Goal: Information Seeking & Learning: Learn about a topic

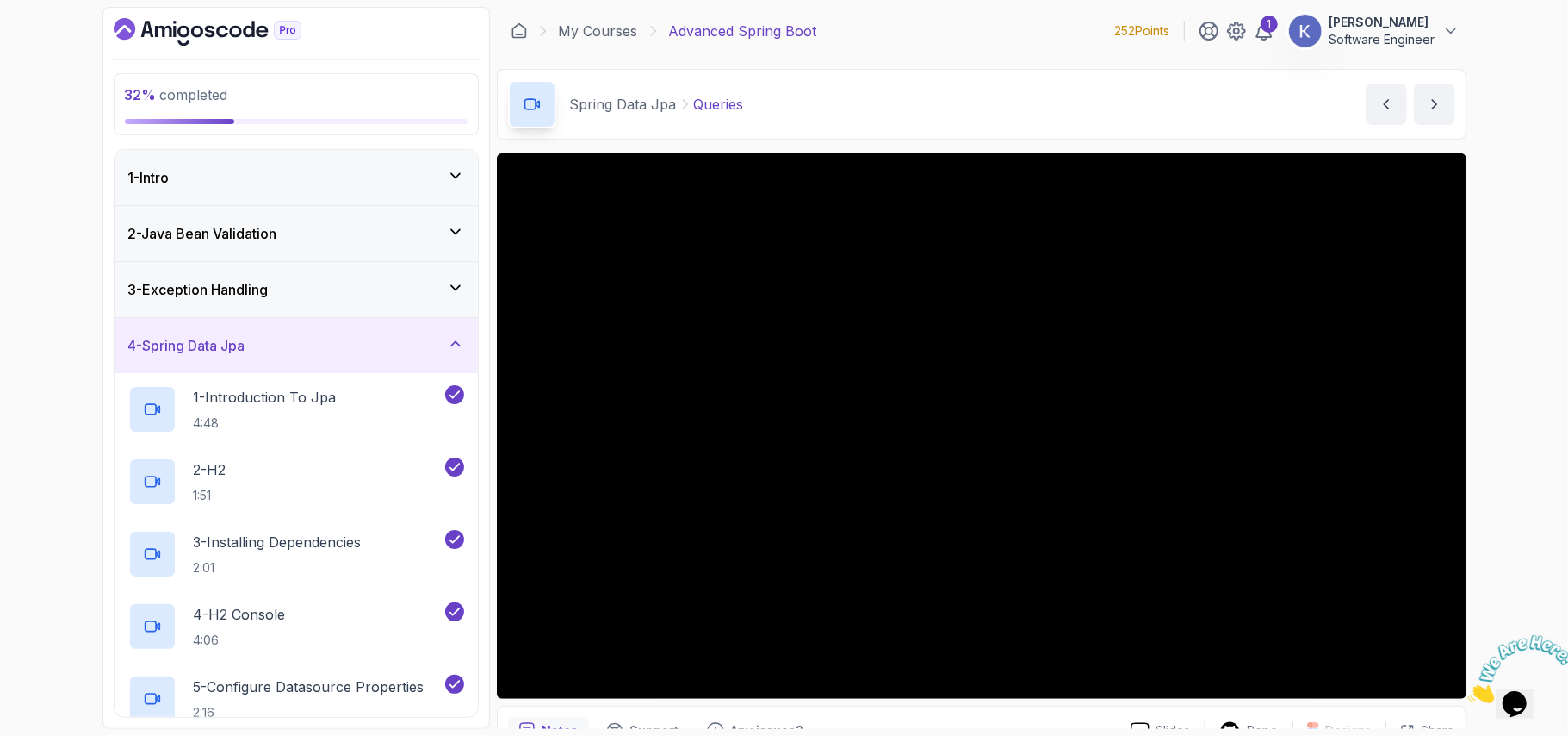
scroll to position [1080, 0]
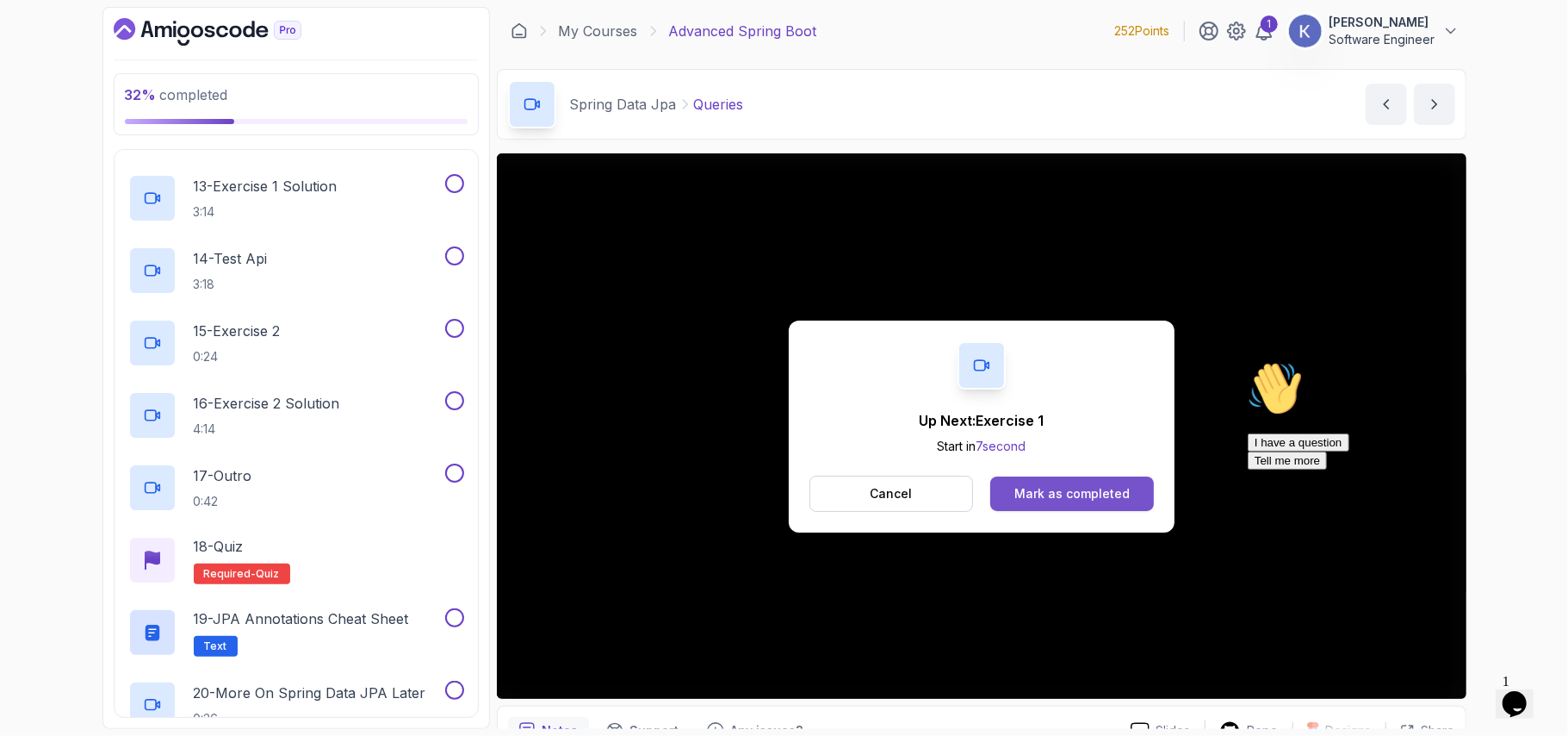
click at [1055, 487] on div "Mark as completed" at bounding box center [1072, 494] width 115 height 17
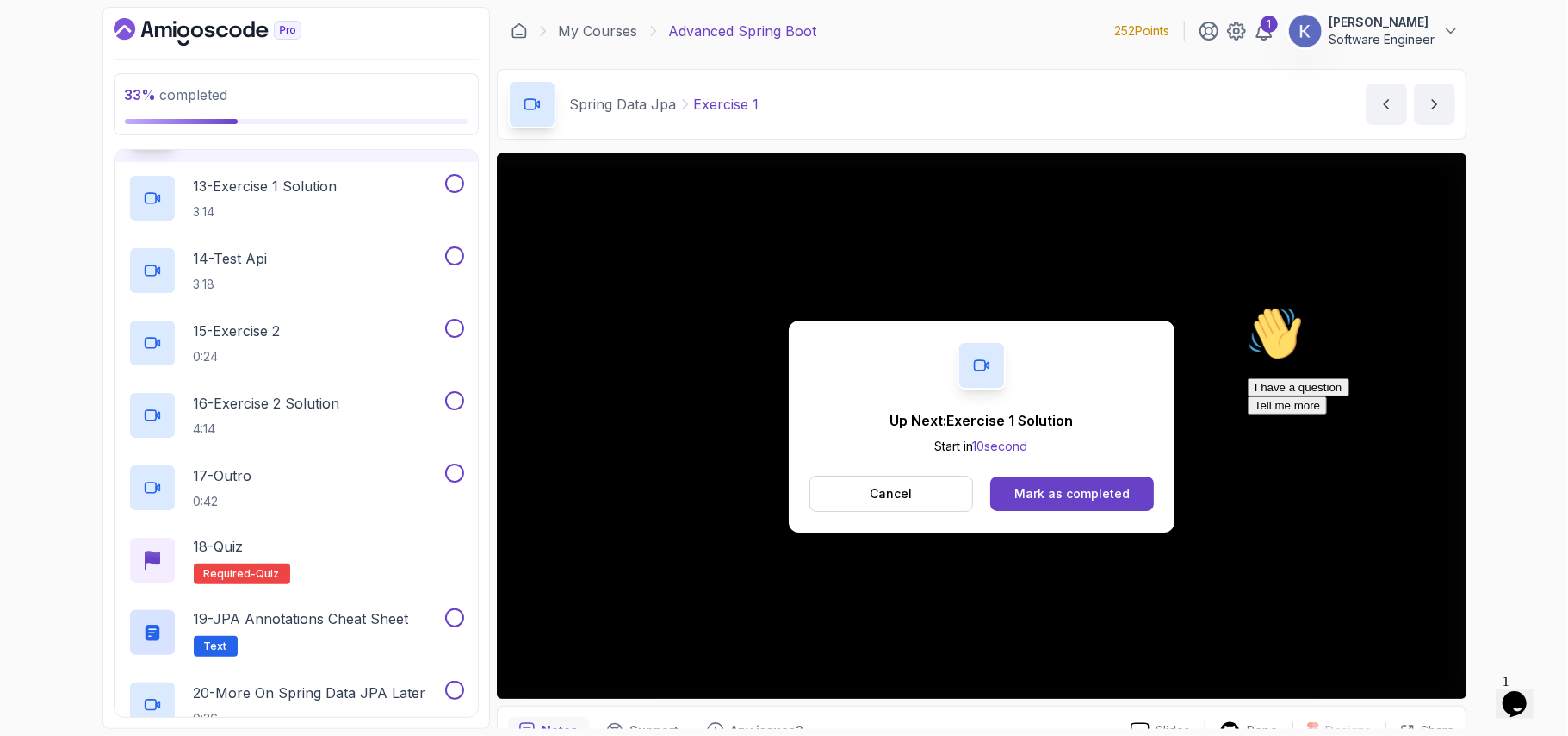
click at [1055, 487] on div "Mark as completed" at bounding box center [1072, 494] width 115 height 17
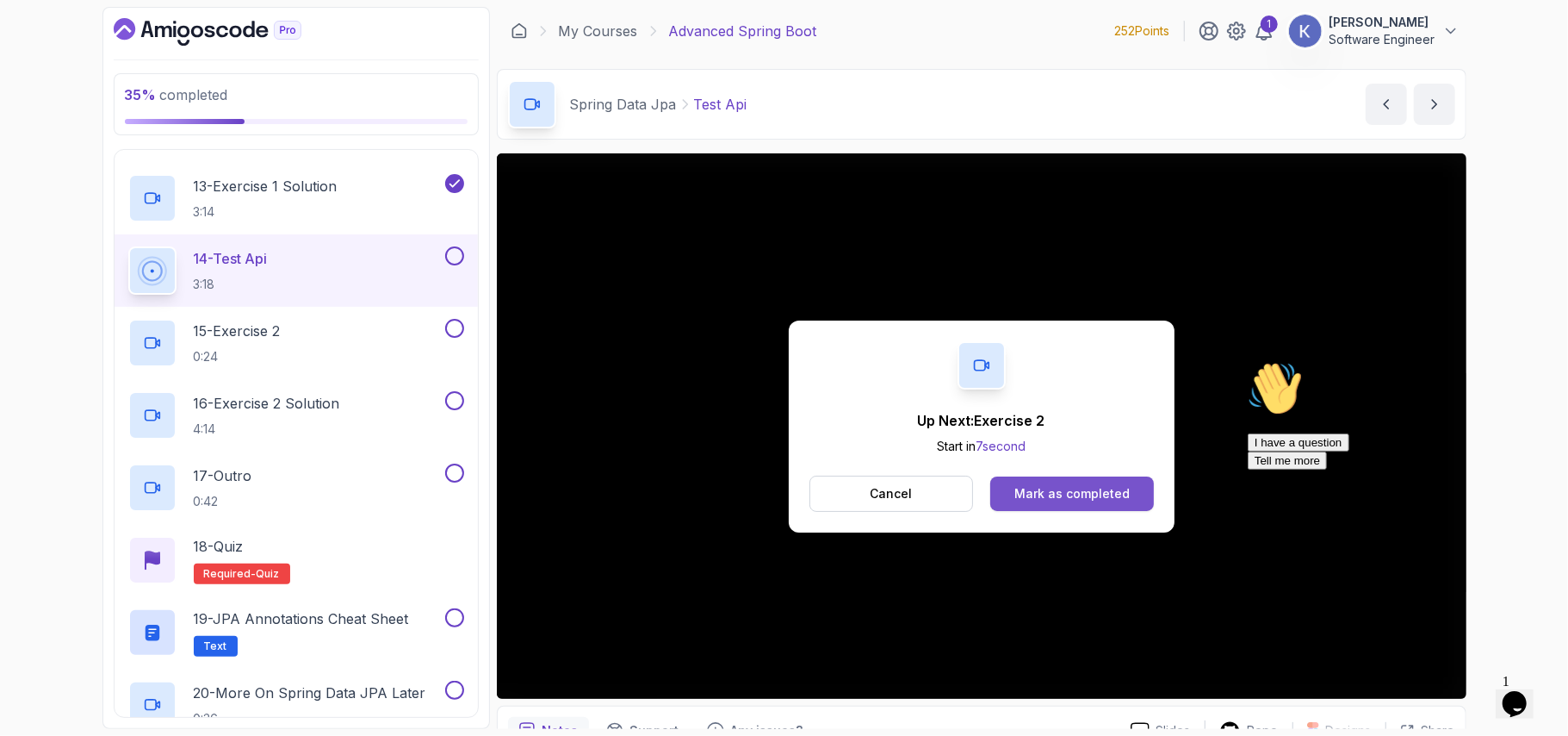
click at [1093, 487] on div "Mark as completed" at bounding box center [1072, 494] width 115 height 17
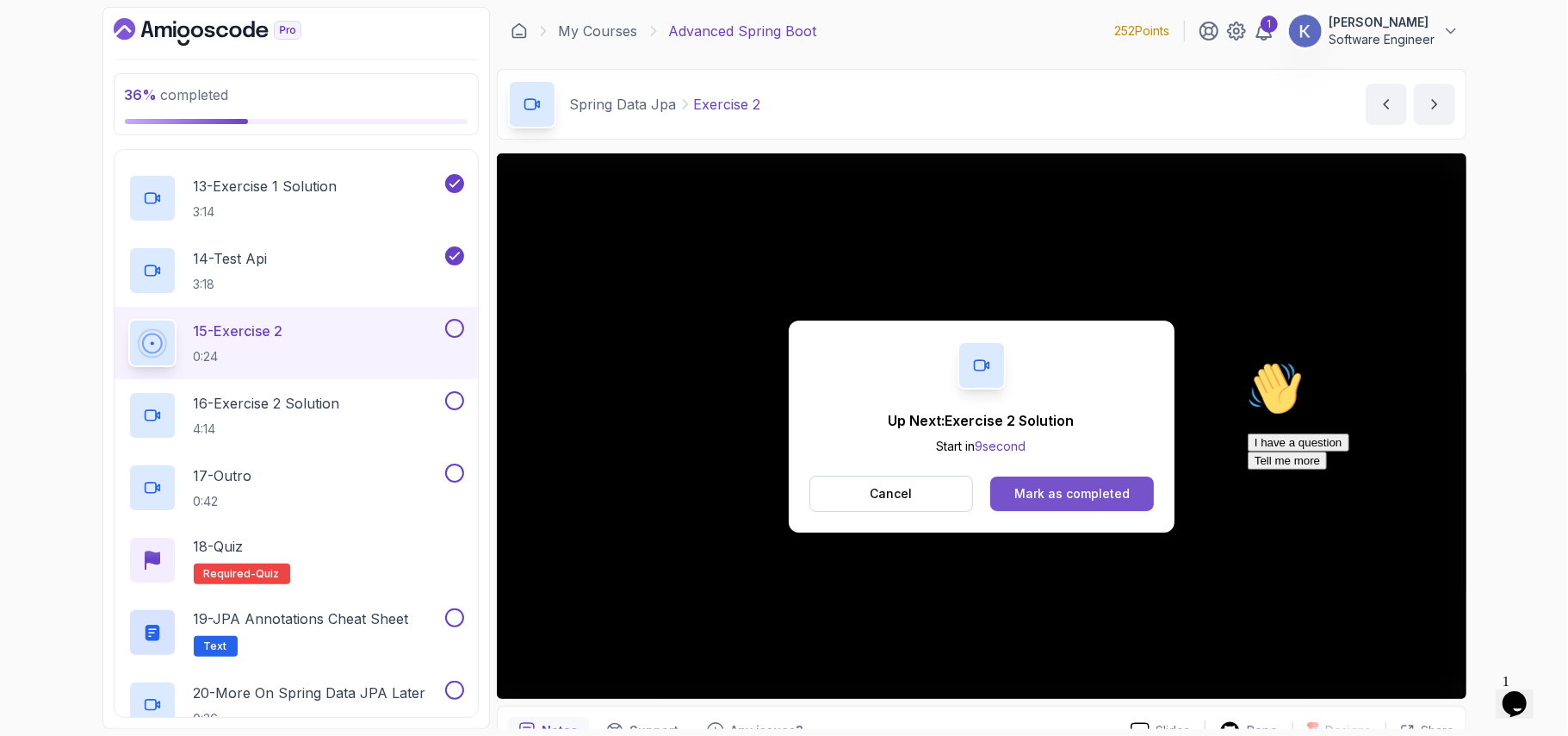
click at [1045, 490] on div "Mark as completed" at bounding box center [1072, 494] width 115 height 17
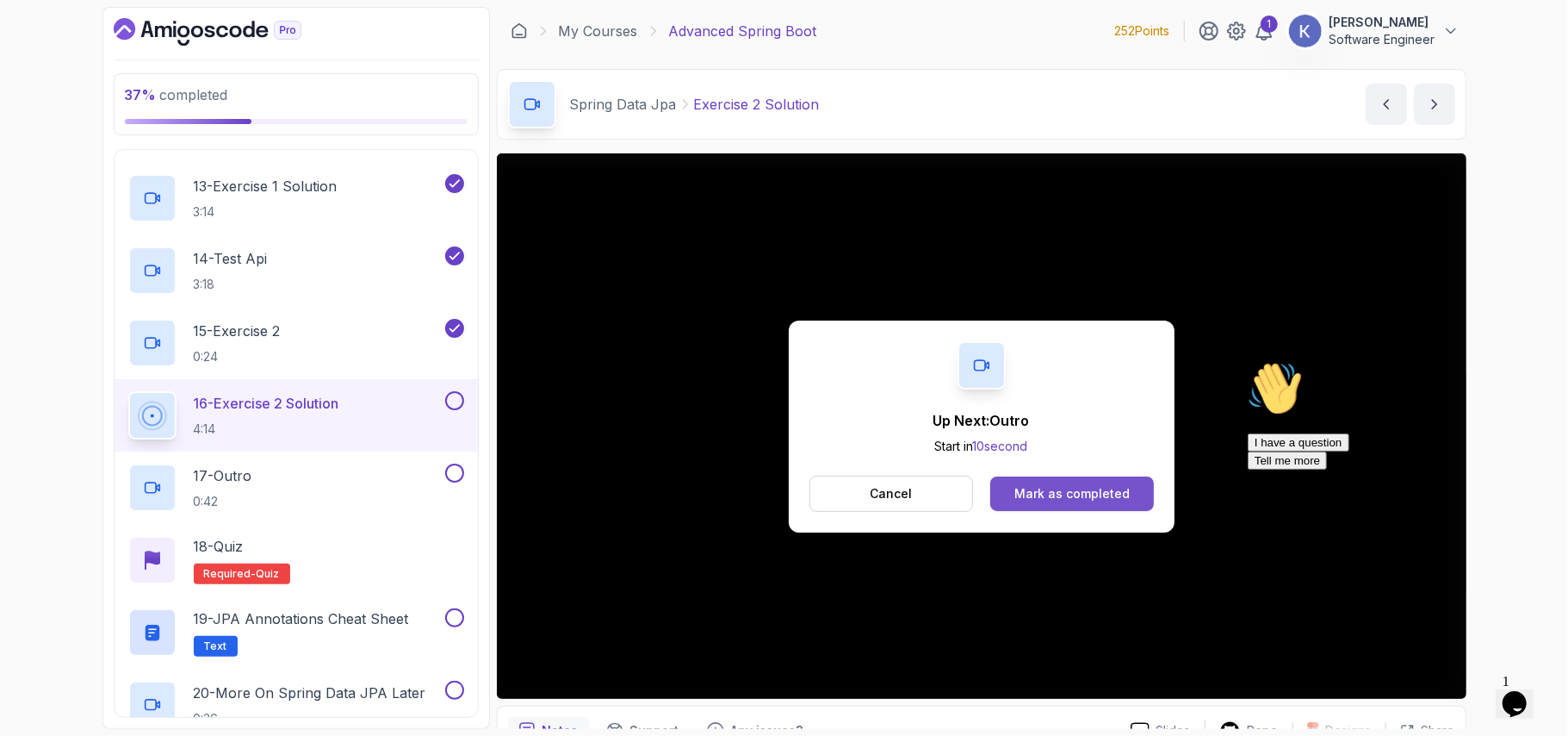
click at [1099, 491] on div "Mark as completed" at bounding box center [1072, 494] width 115 height 17
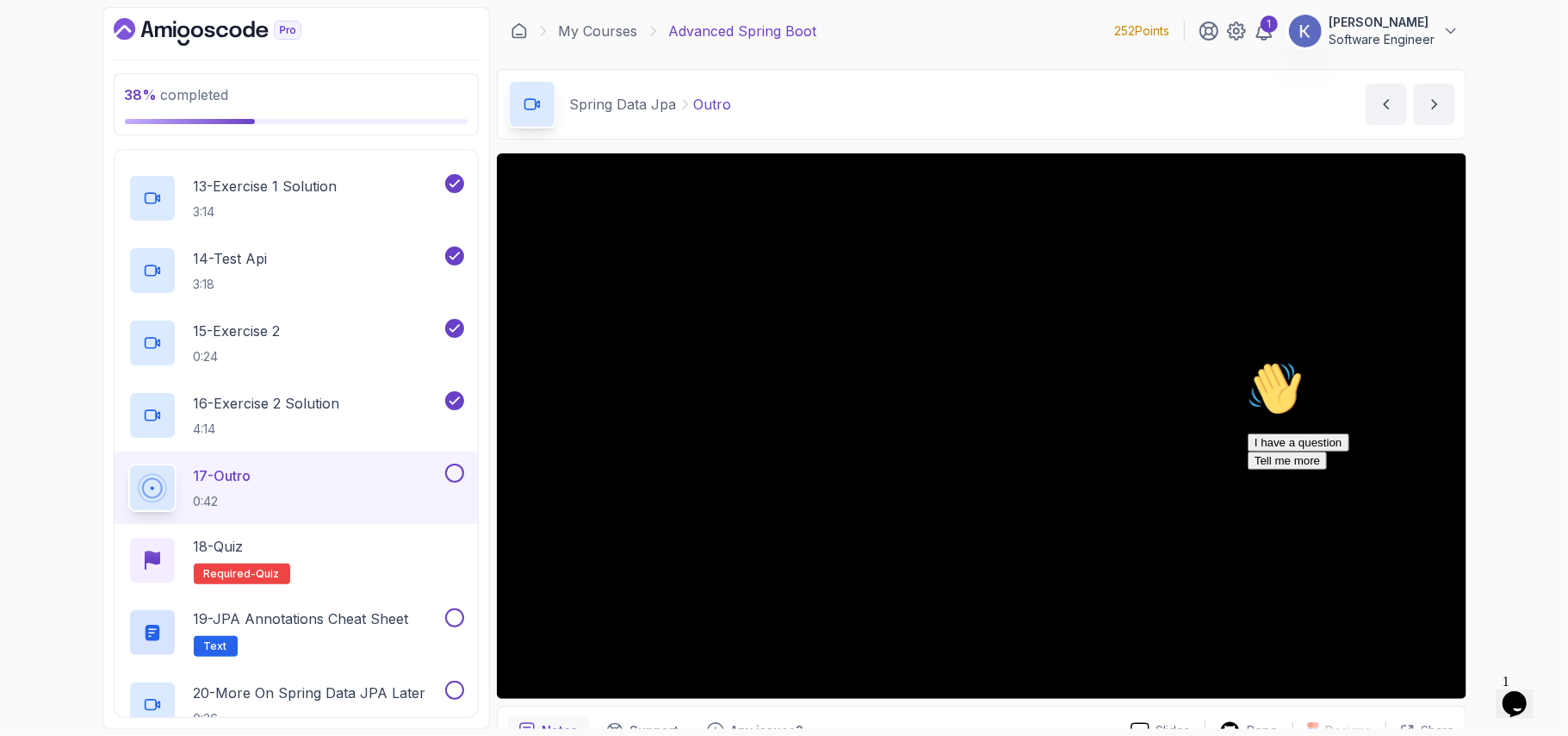
click at [1247, 360] on icon "Chat attention grabber" at bounding box center [1247, 360] width 0 height 0
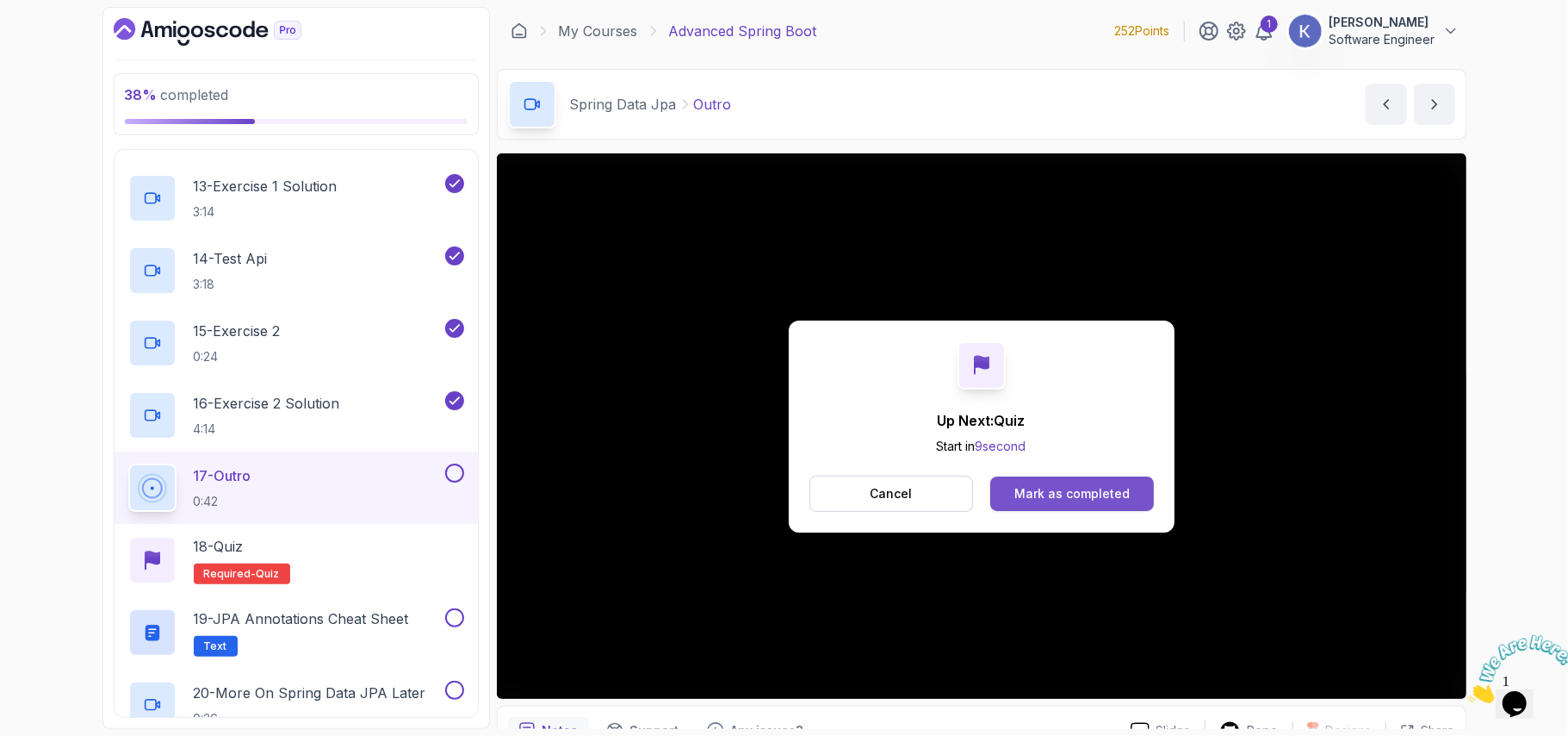
click at [1126, 490] on div "Mark as completed" at bounding box center [1072, 494] width 115 height 17
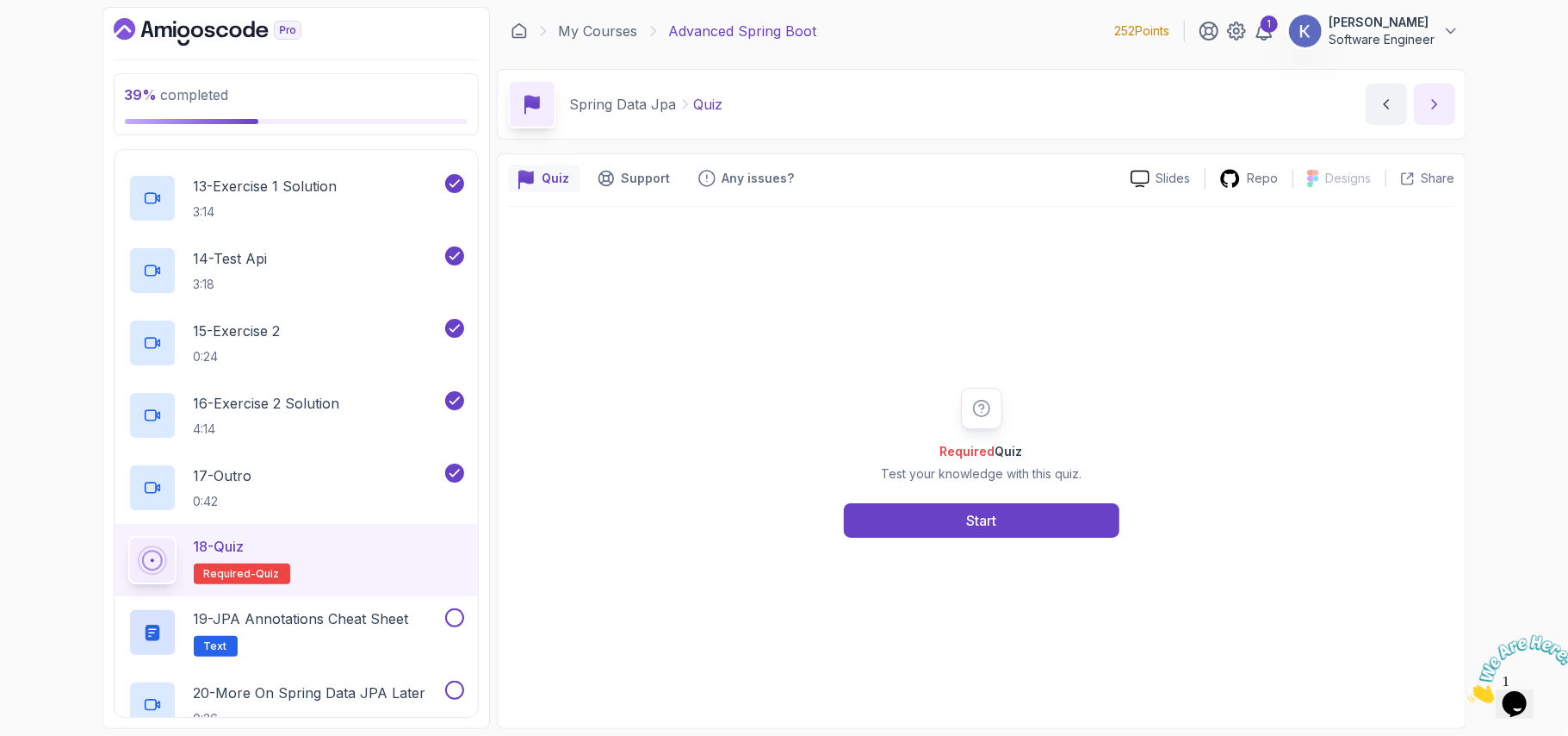
click at [1441, 97] on icon "next content" at bounding box center [1434, 104] width 17 height 17
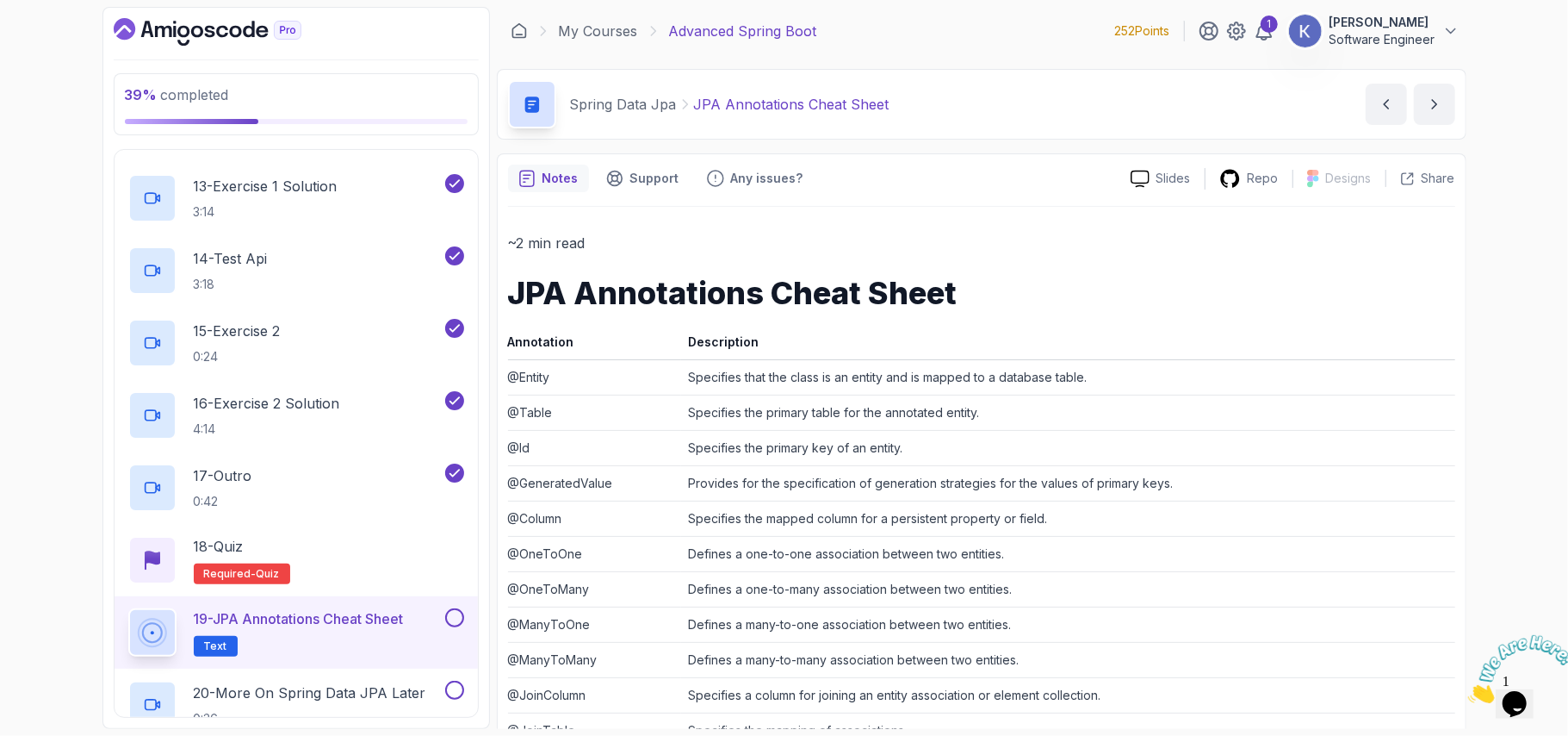
click at [1090, 587] on td "Defines a one-to-many association between two entities." at bounding box center [1067, 588] width 773 height 35
click at [1422, 94] on button "next content" at bounding box center [1433, 104] width 41 height 41
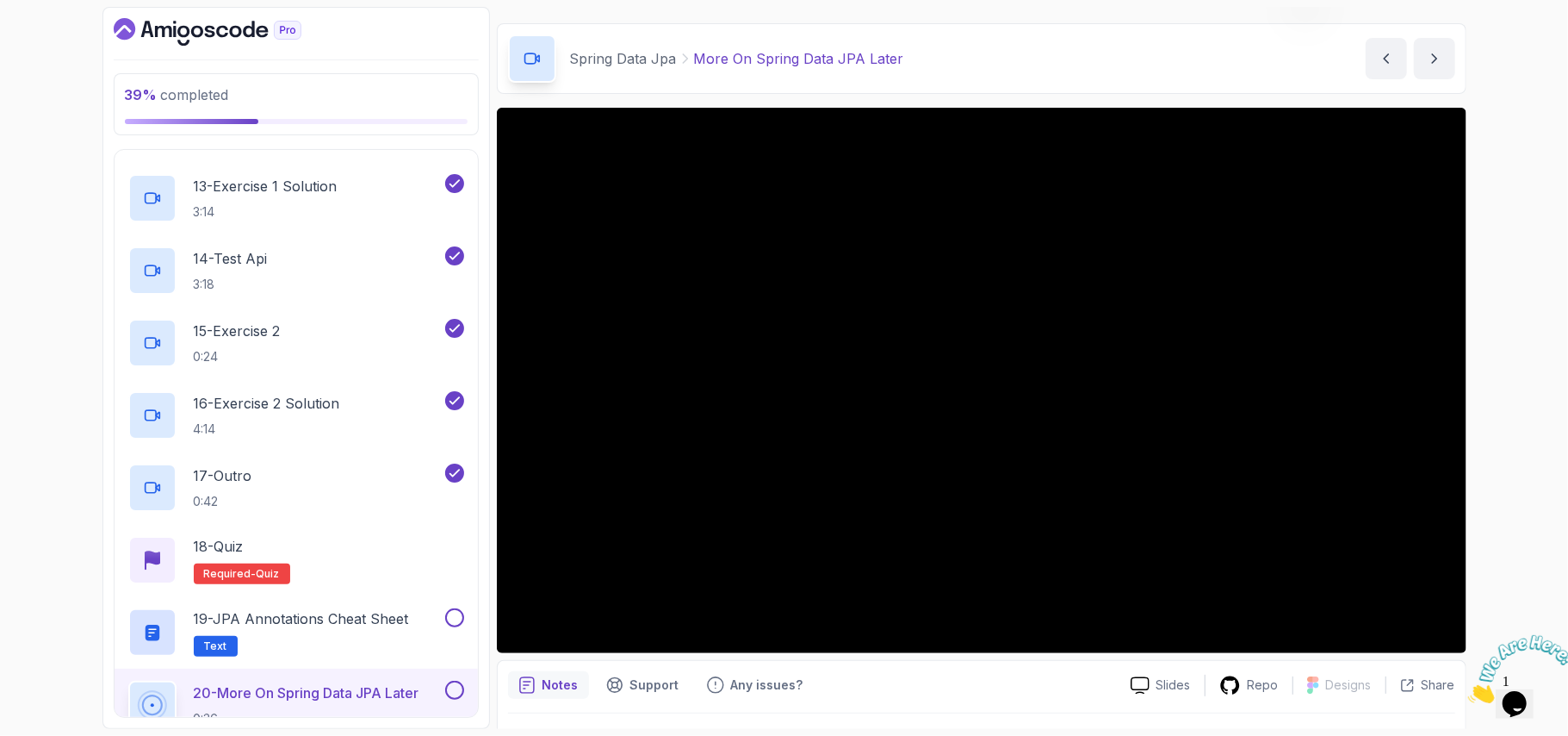
scroll to position [90, 0]
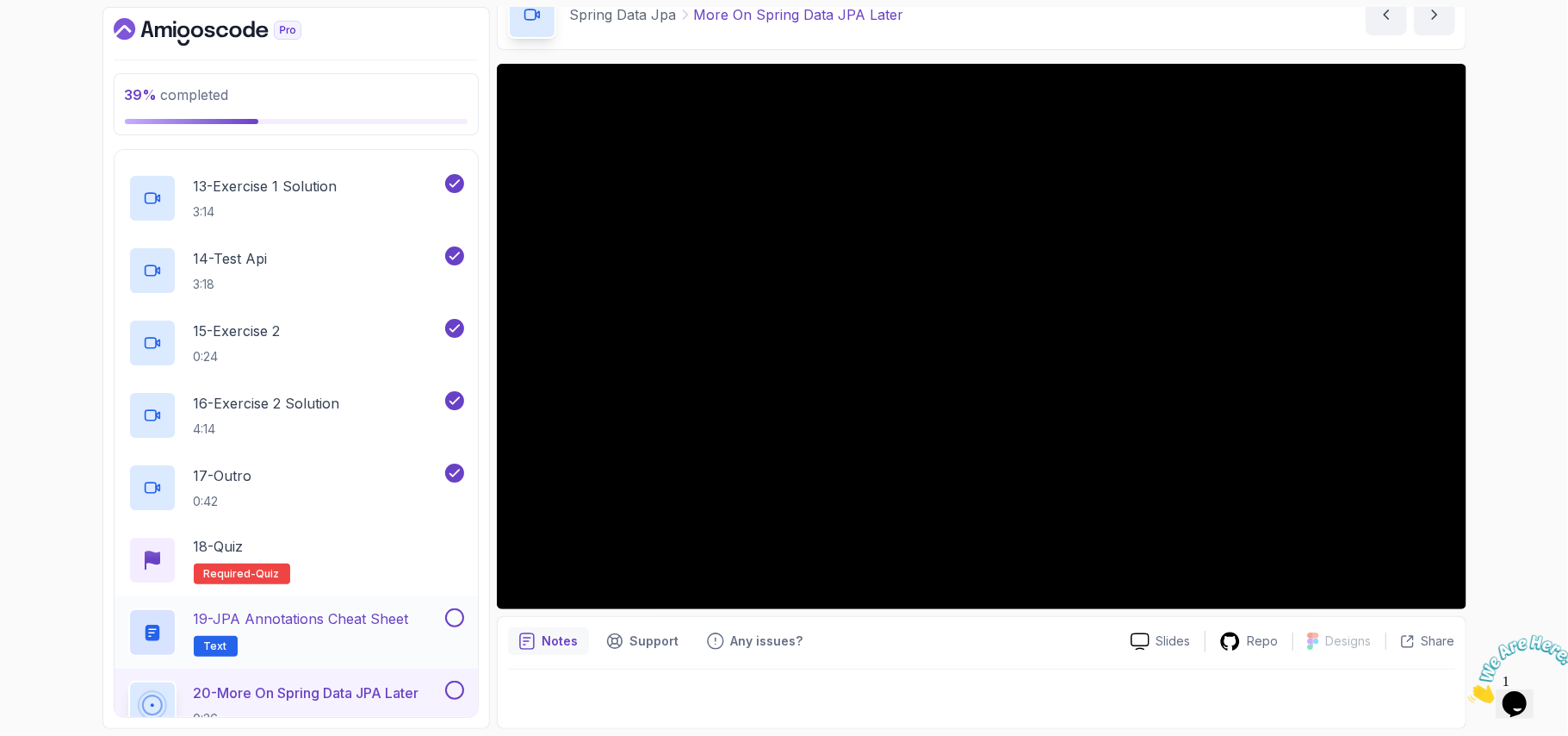
click at [448, 619] on button at bounding box center [455, 618] width 19 height 19
click at [118, 630] on div "19 - JPA Annotations Cheat Sheet Text" at bounding box center [296, 632] width 363 height 73
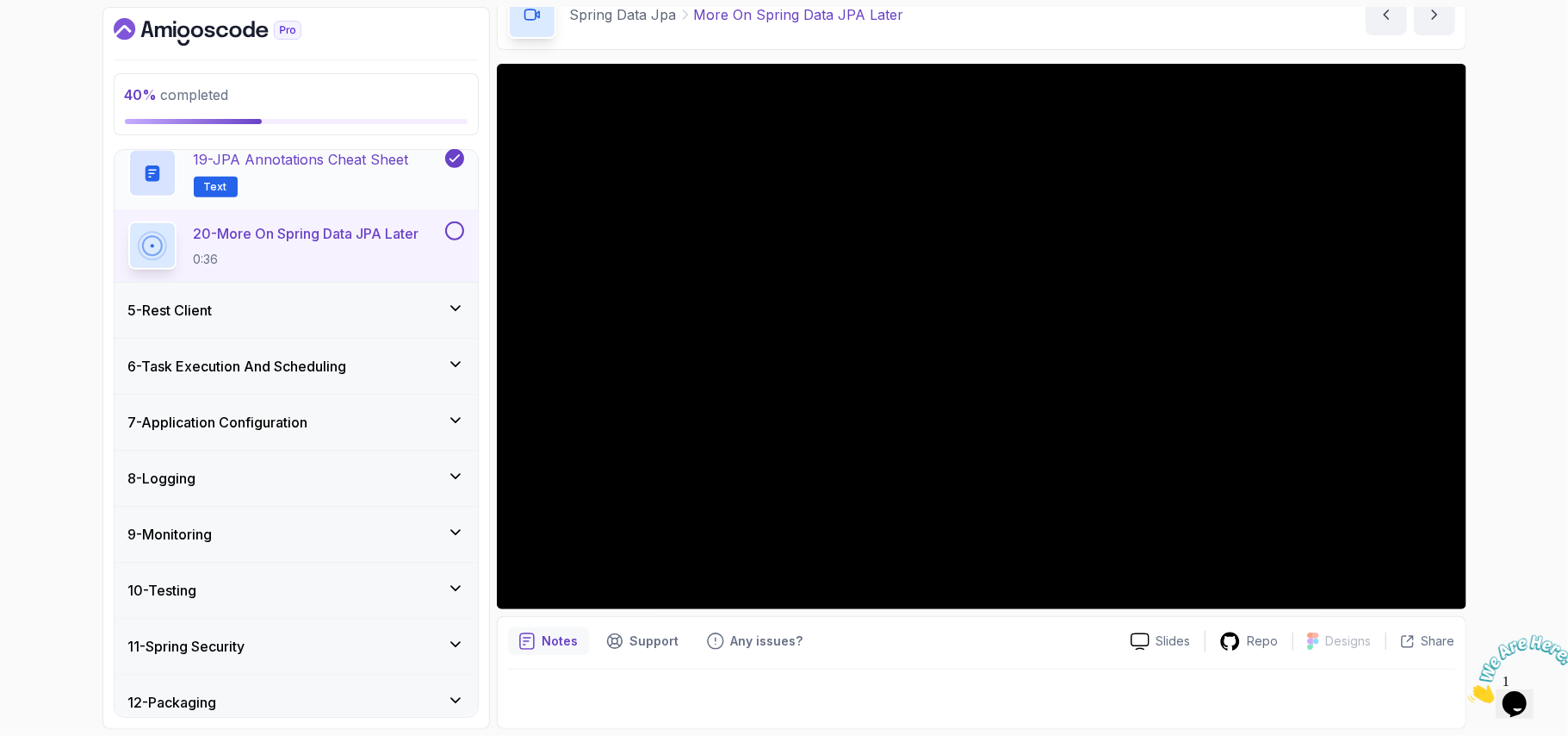
scroll to position [1585, 0]
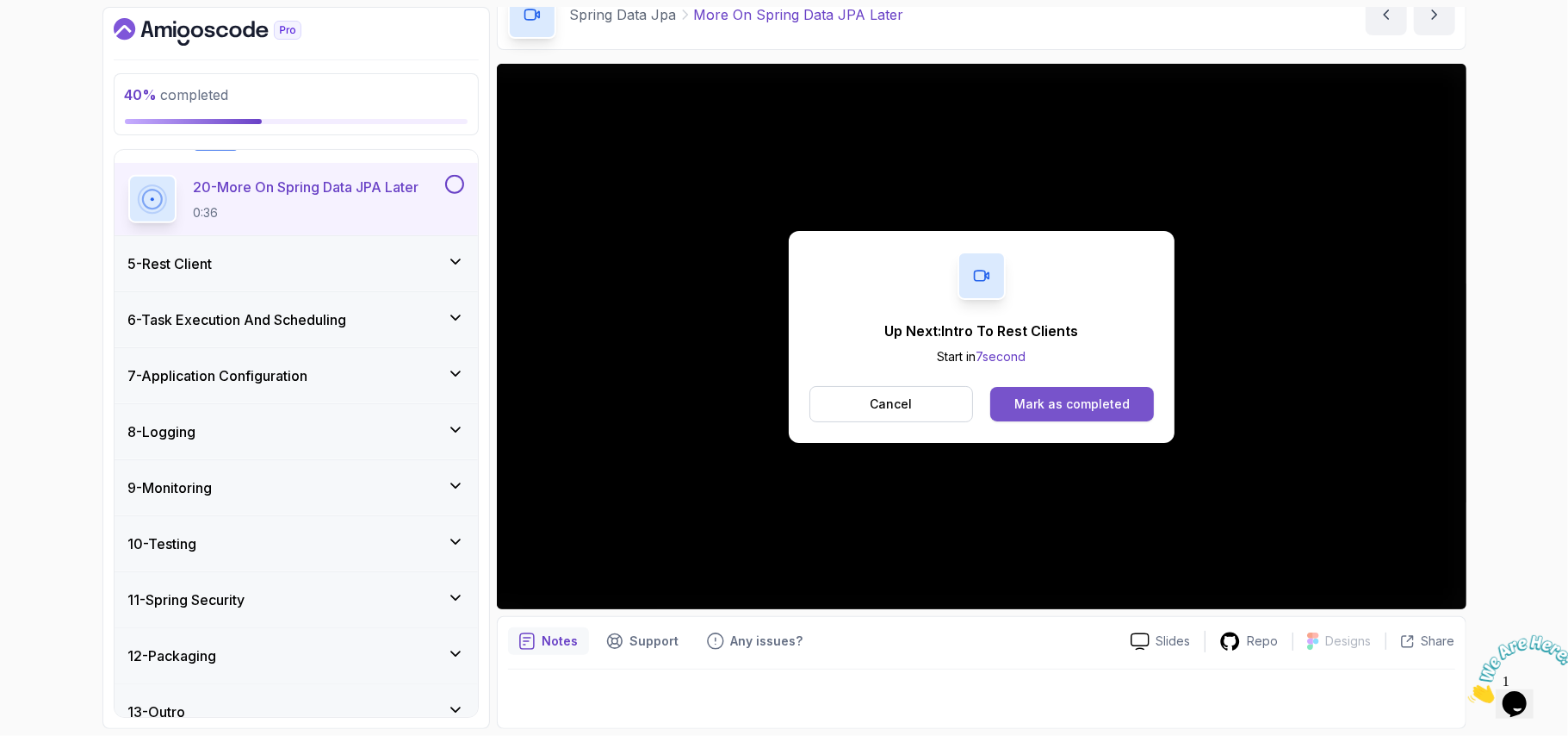
click at [1120, 408] on div "Mark as completed" at bounding box center [1072, 404] width 115 height 17
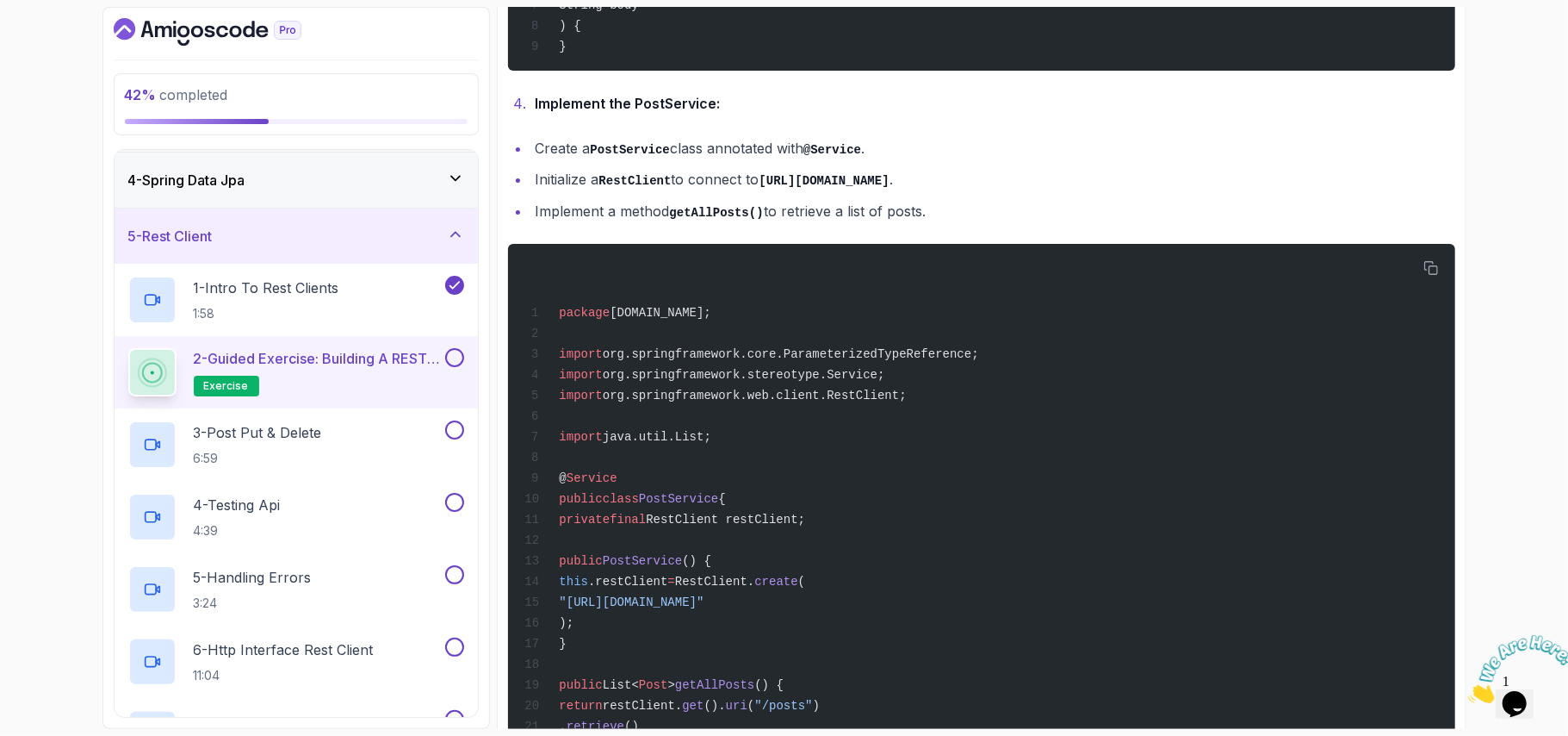
scroll to position [985, 0]
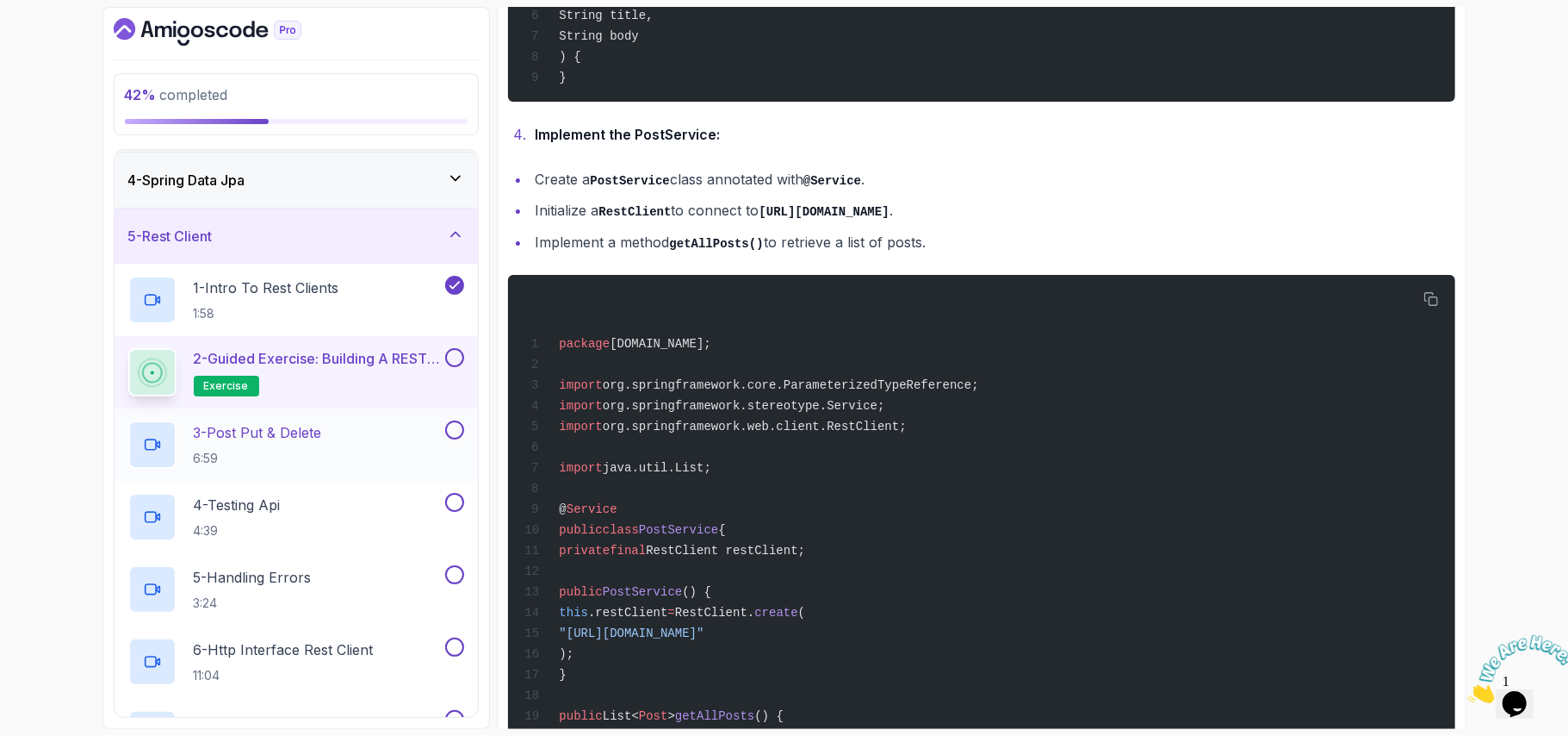
click at [297, 446] on h2 "3 - Post Put & Delete 6:59" at bounding box center [258, 444] width 128 height 45
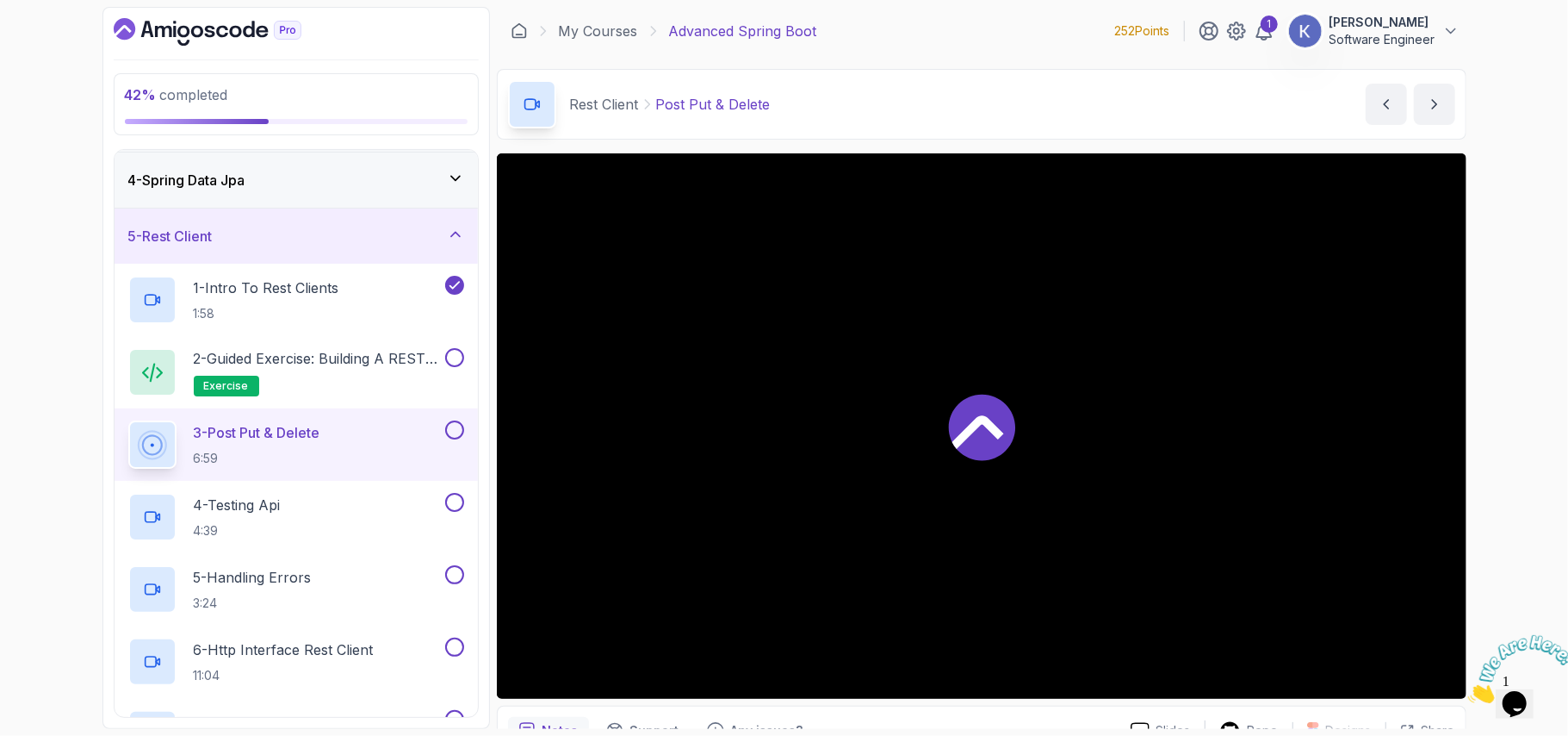
click at [119, 451] on div "3 - Post Put & Delete 6:59" at bounding box center [296, 444] width 363 height 73
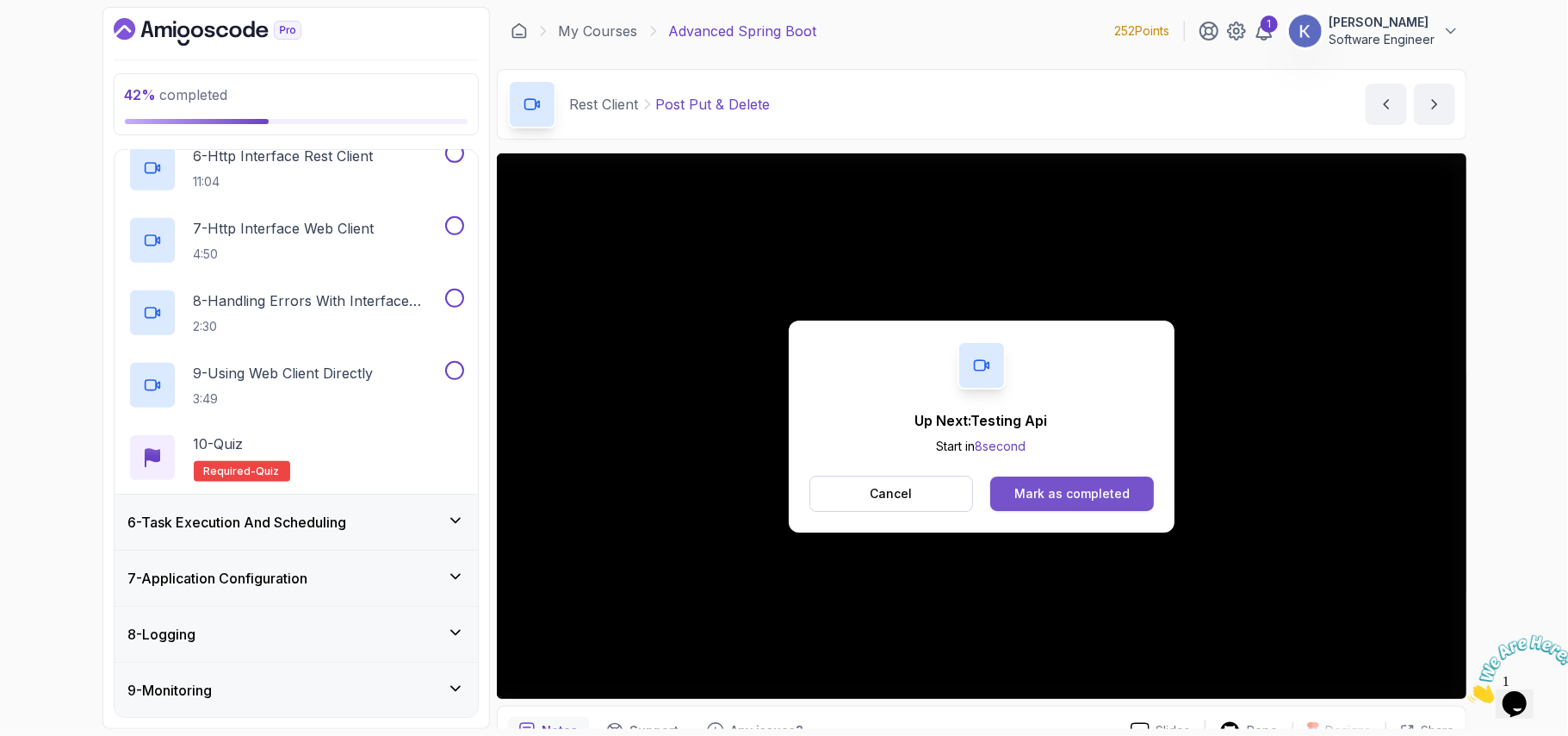
click at [1135, 493] on button "Mark as completed" at bounding box center [1071, 493] width 162 height 34
